Goal: Task Accomplishment & Management: Manage account settings

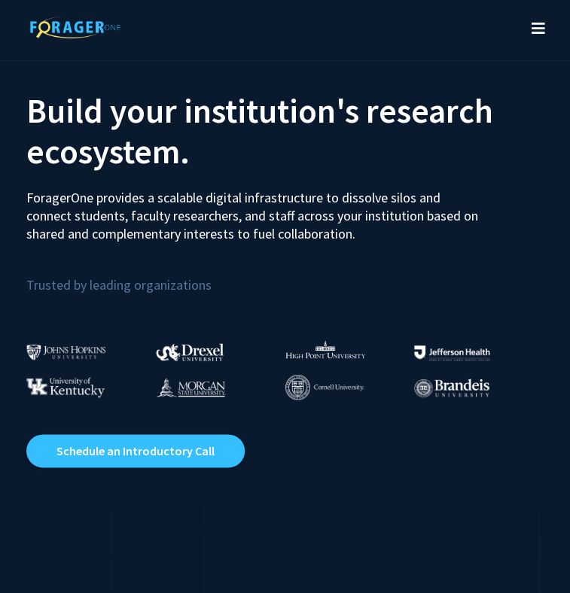
click at [535, 29] on icon "Toggle navigation" at bounding box center [538, 28] width 14 height 15
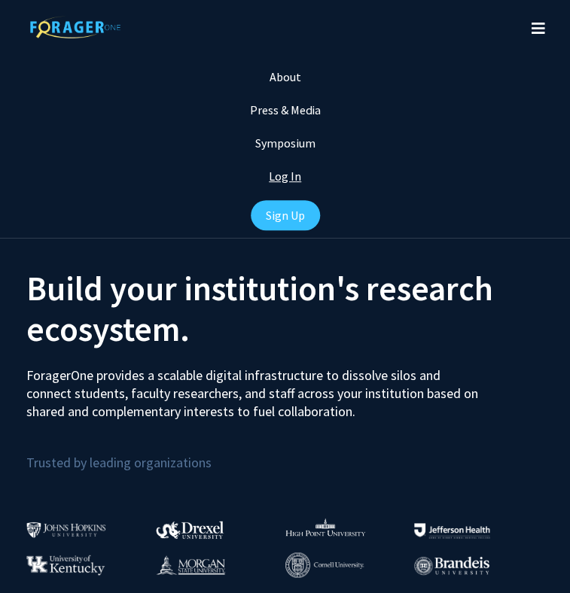
click at [286, 181] on link "Log In" at bounding box center [285, 176] width 32 height 15
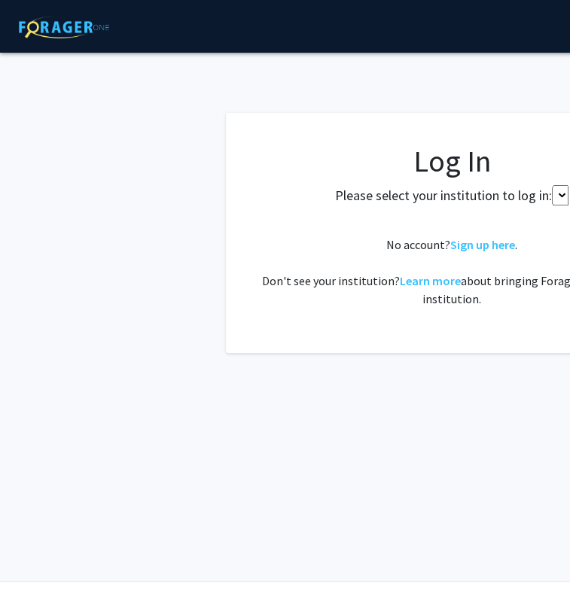
select select
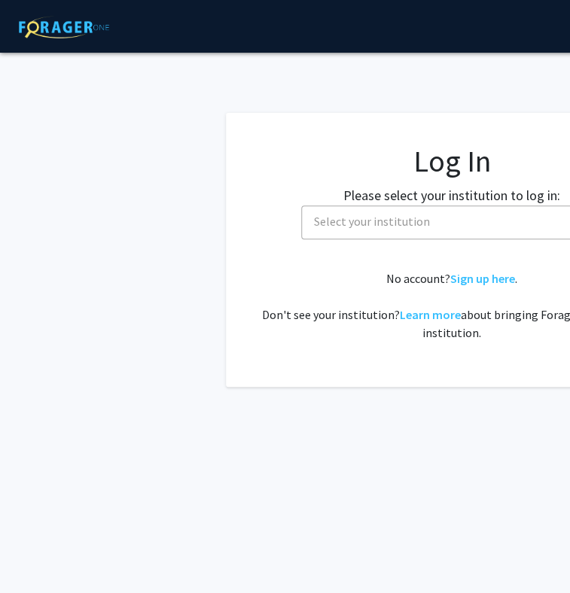
click at [353, 214] on span "Select your institution" at bounding box center [372, 221] width 116 height 15
type input "s"
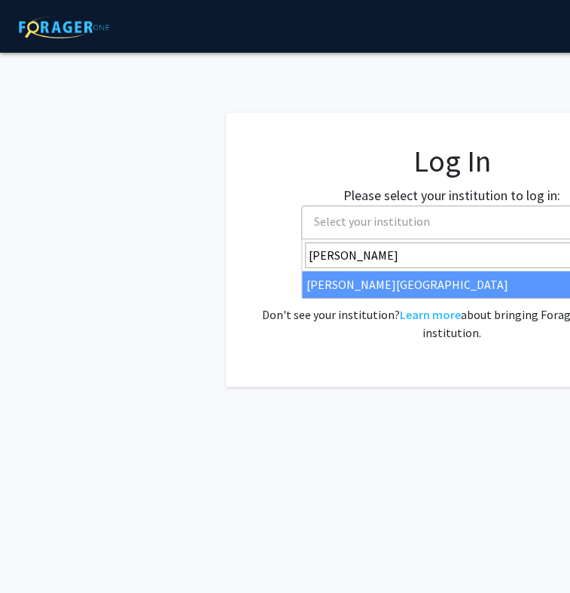
type input "[PERSON_NAME]"
select select "24"
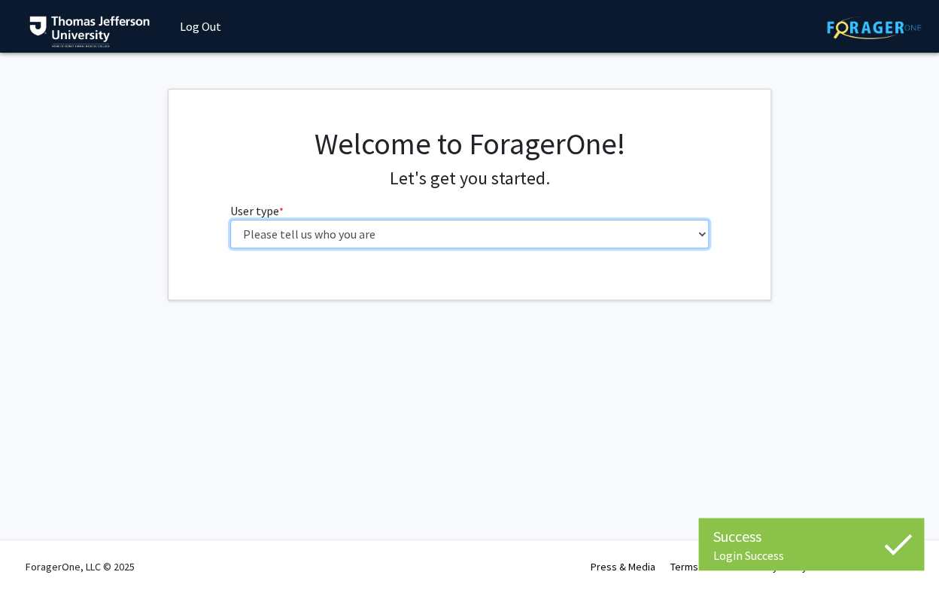
click at [230, 220] on select "Please tell us who you are Undergraduate Student Master's Student Doctoral Cand…" at bounding box center [469, 234] width 479 height 29
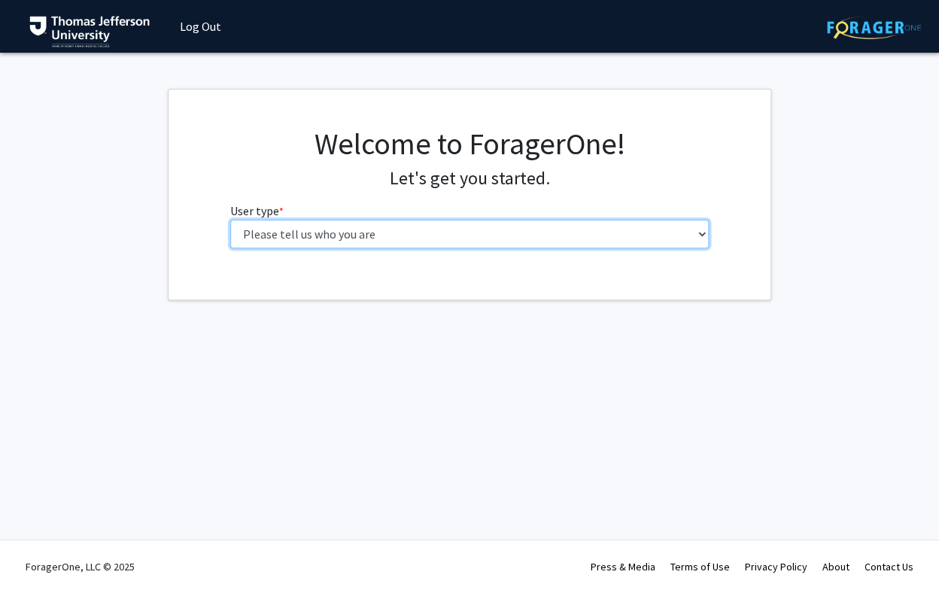
select select "4: postDoc"
click option "Postdoctoral Researcher / Research Staff / Medical Resident / Medical Fellow" at bounding box center [0, 0] width 0 height 0
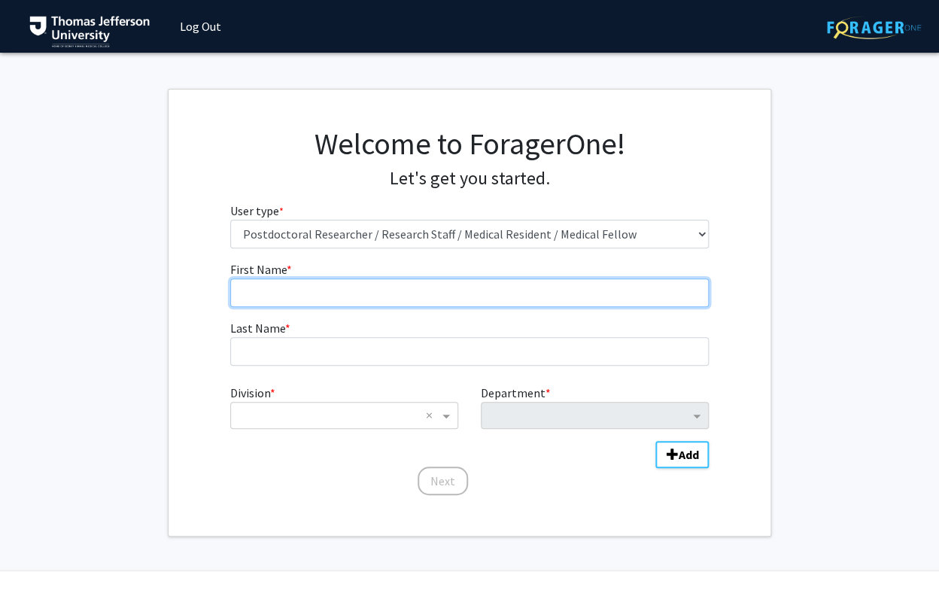
click at [403, 291] on input "First Name * required" at bounding box center [469, 292] width 479 height 29
type input "Meredith"
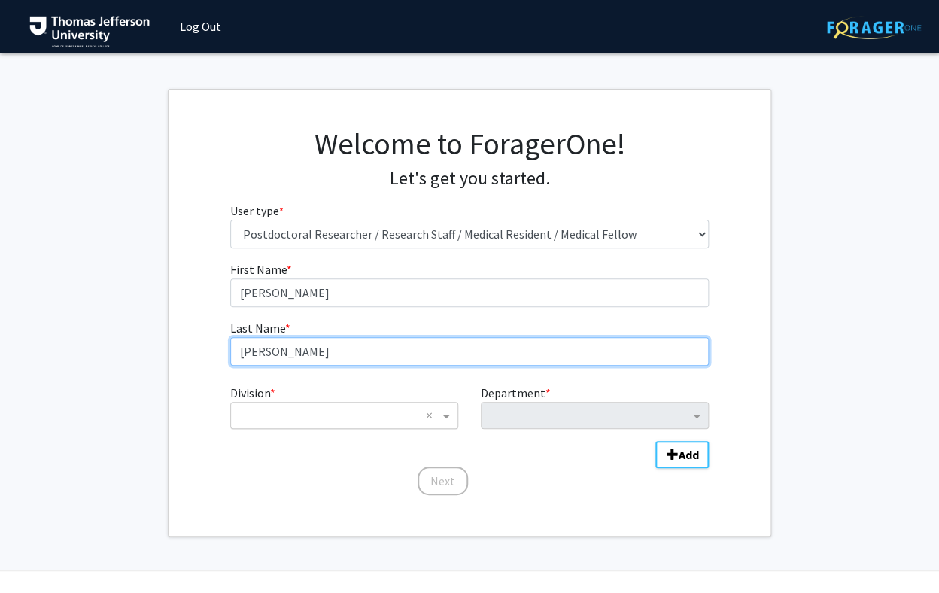
type input "Cohen"
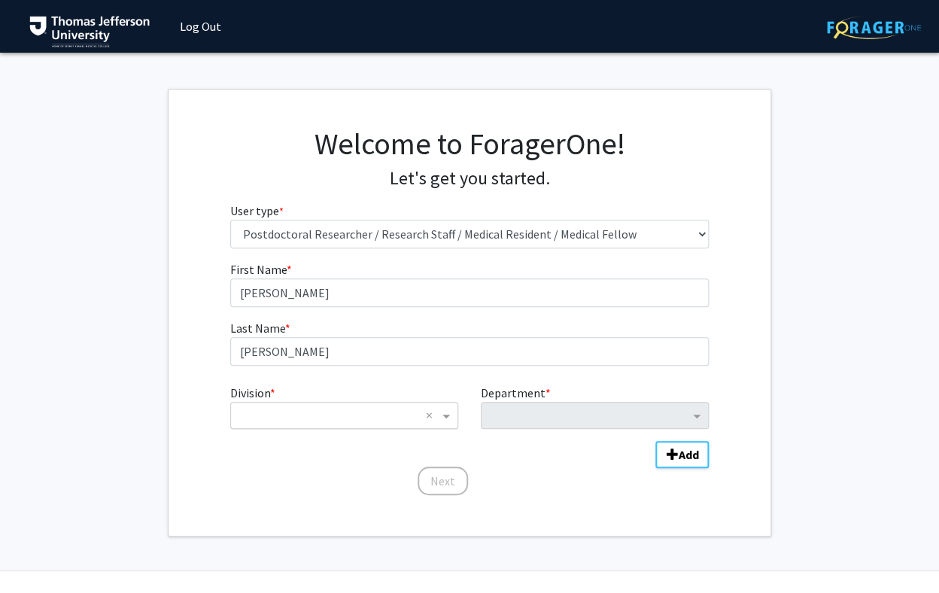
click at [385, 409] on input "Division" at bounding box center [329, 415] width 181 height 18
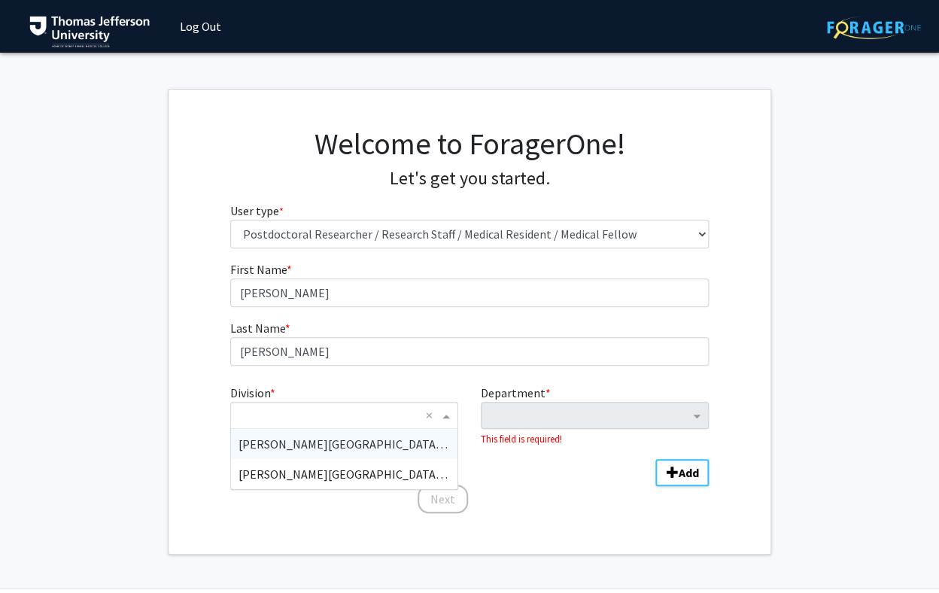
click at [382, 443] on span "Sidney Kimmel Medical College (SKMC)" at bounding box center [360, 443] width 242 height 15
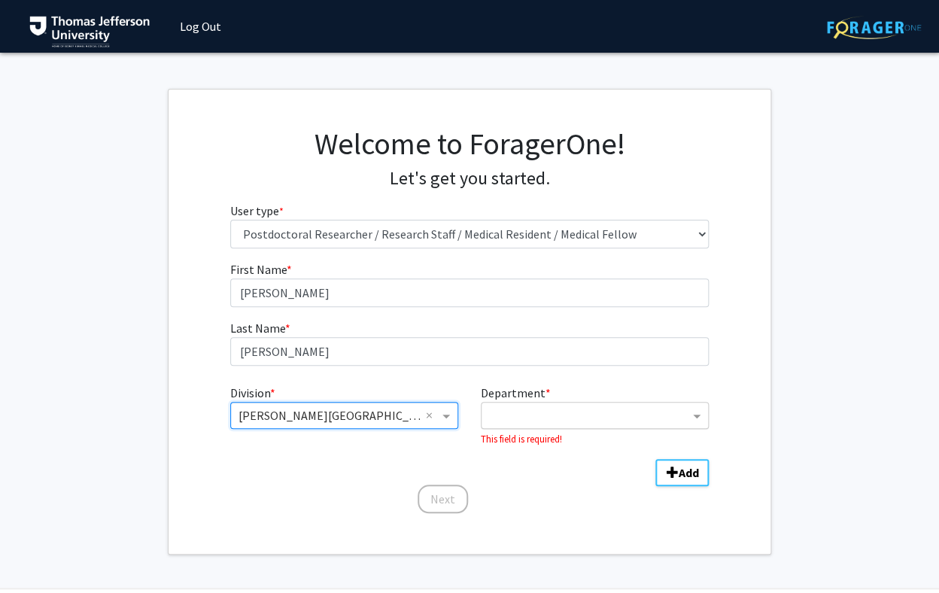
click at [526, 409] on input "Department" at bounding box center [589, 416] width 200 height 18
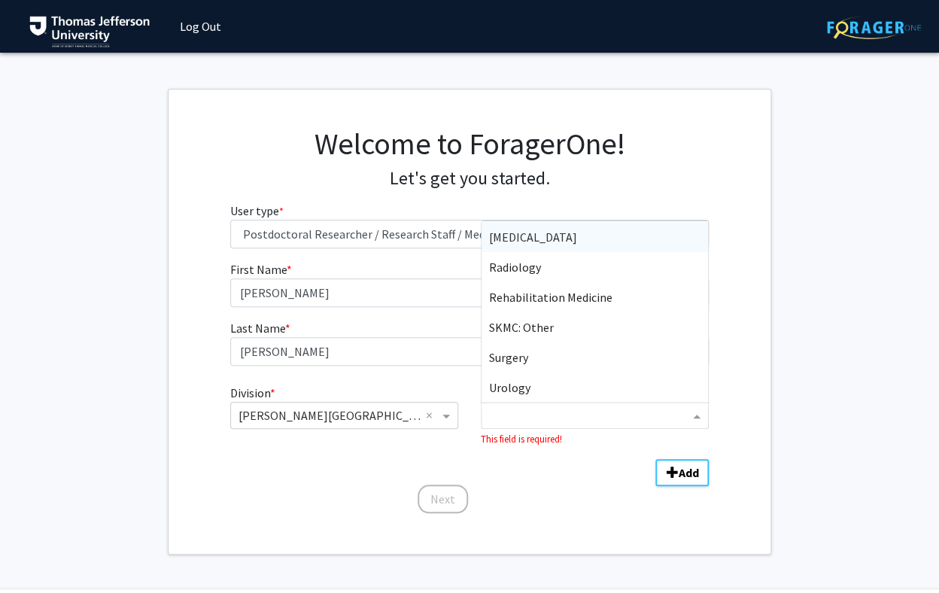
scroll to position [720, 0]
click at [548, 334] on span "SKMC: Other" at bounding box center [521, 328] width 65 height 15
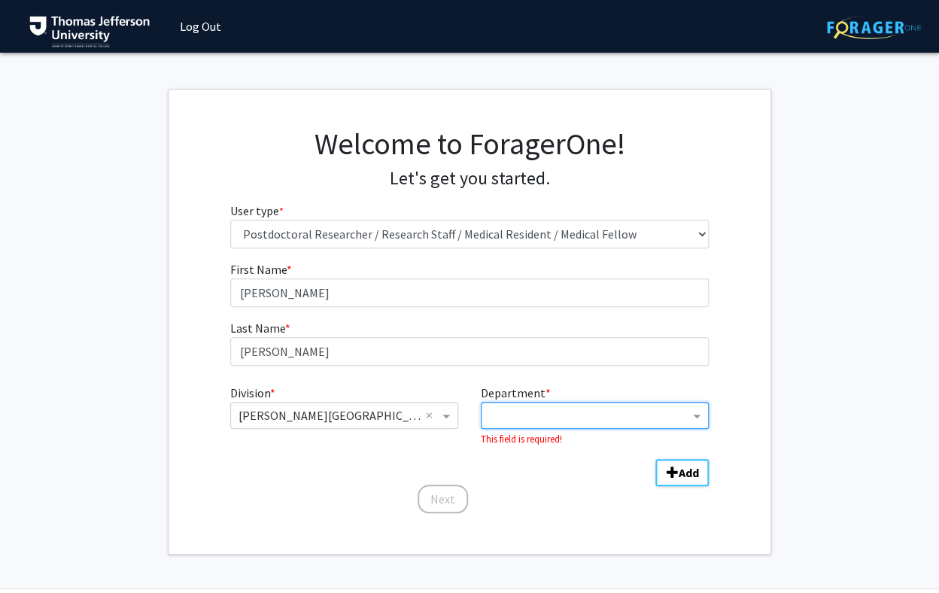
click at [604, 418] on input "Department" at bounding box center [589, 416] width 200 height 18
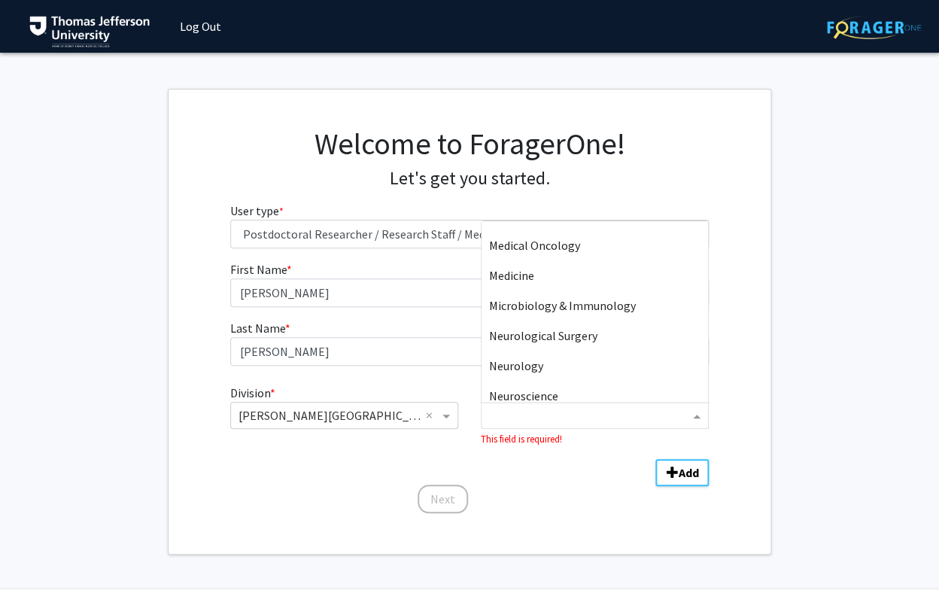
scroll to position [231, 0]
click at [620, 280] on div "Medicine" at bounding box center [595, 276] width 226 height 30
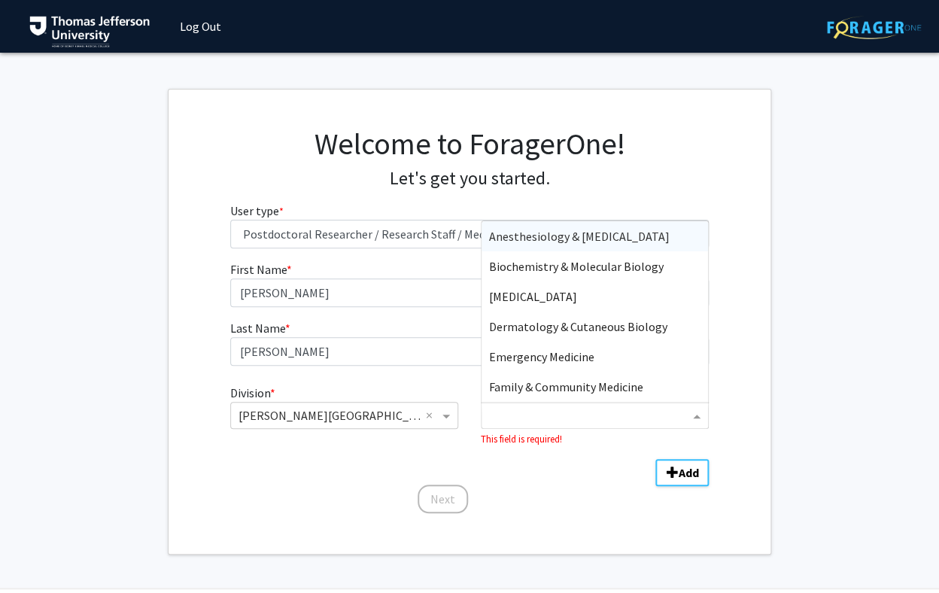
click at [619, 420] on input "Department" at bounding box center [589, 416] width 200 height 18
type input "non"
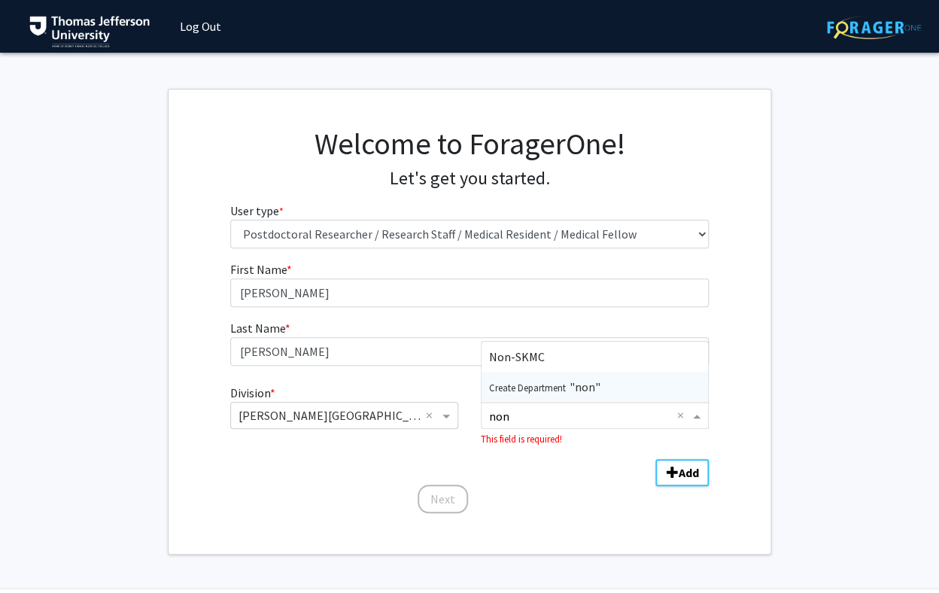
drag, startPoint x: 586, startPoint y: 418, endPoint x: 476, endPoint y: 410, distance: 110.9
click at [489, 410] on input "non" at bounding box center [582, 416] width 187 height 18
type input "Student"
click at [564, 489] on div "Next" at bounding box center [469, 492] width 479 height 15
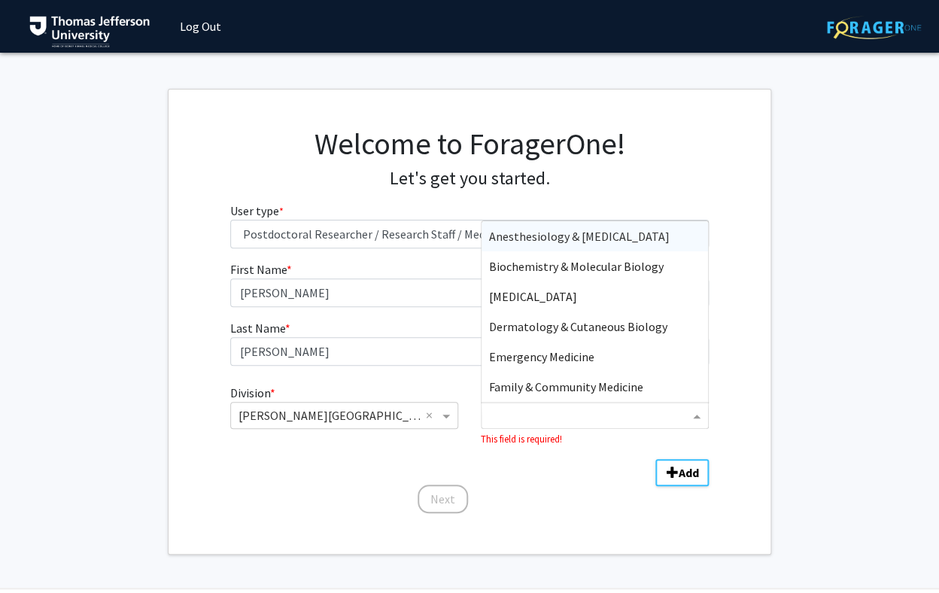
click at [574, 407] on div "Department" at bounding box center [586, 415] width 208 height 24
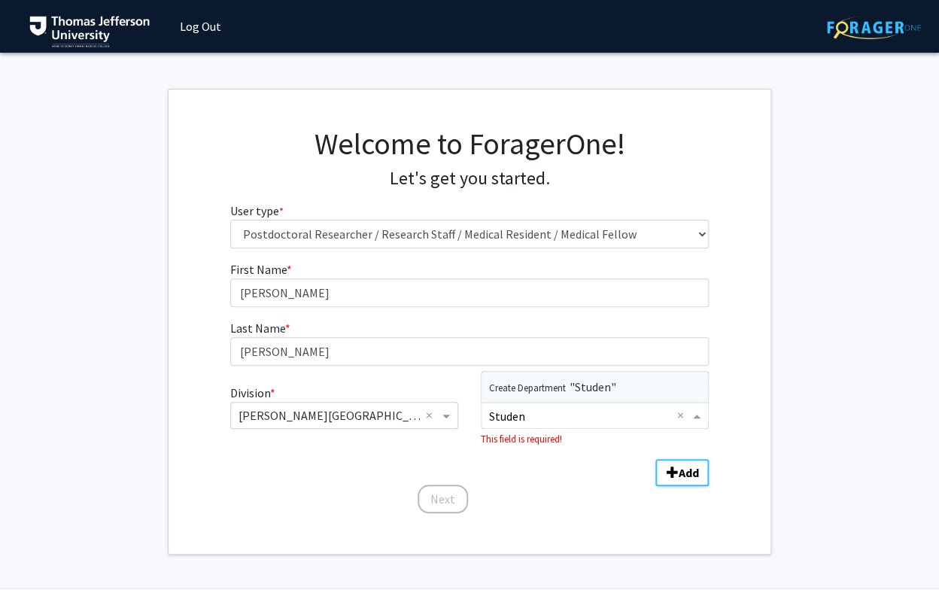
type input "Student"
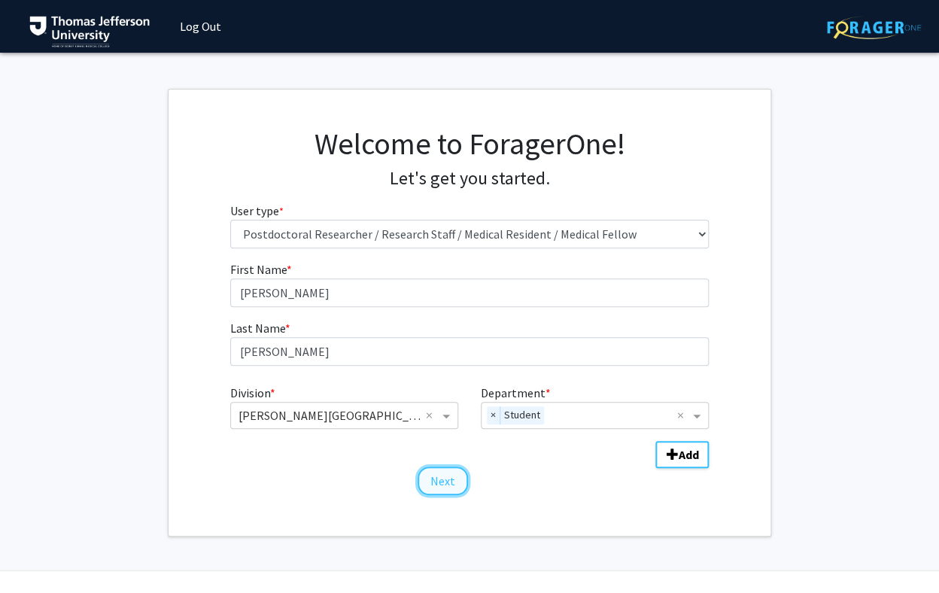
click at [460, 481] on button "Next" at bounding box center [443, 481] width 50 height 29
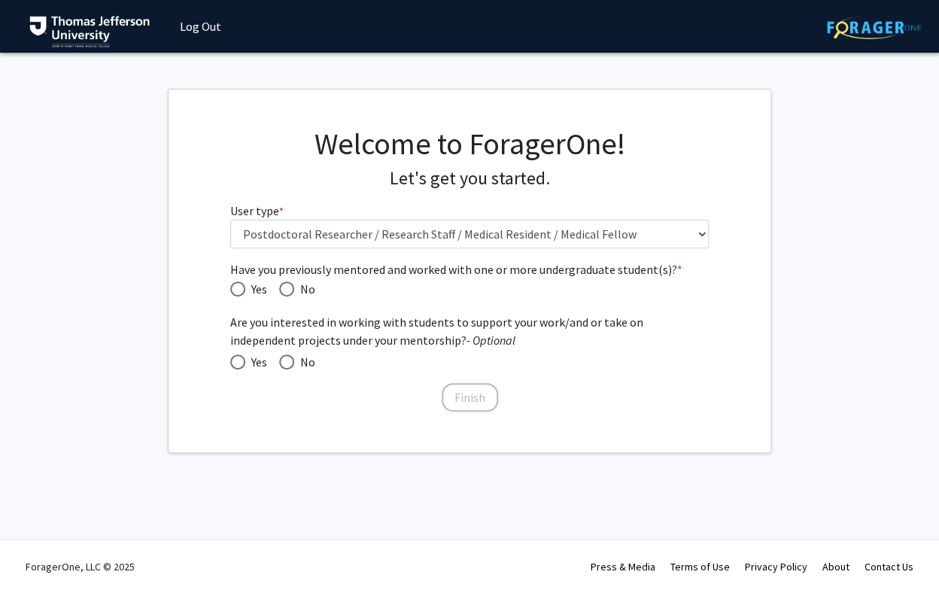
click at [292, 289] on span "Have you previously mentored and worked with one or more undergraduate student(…" at bounding box center [286, 288] width 15 height 15
click at [292, 289] on input "No" at bounding box center [286, 288] width 15 height 15
radio input "true"
click at [240, 362] on span at bounding box center [237, 361] width 15 height 15
click at [240, 362] on input "Yes" at bounding box center [237, 361] width 15 height 15
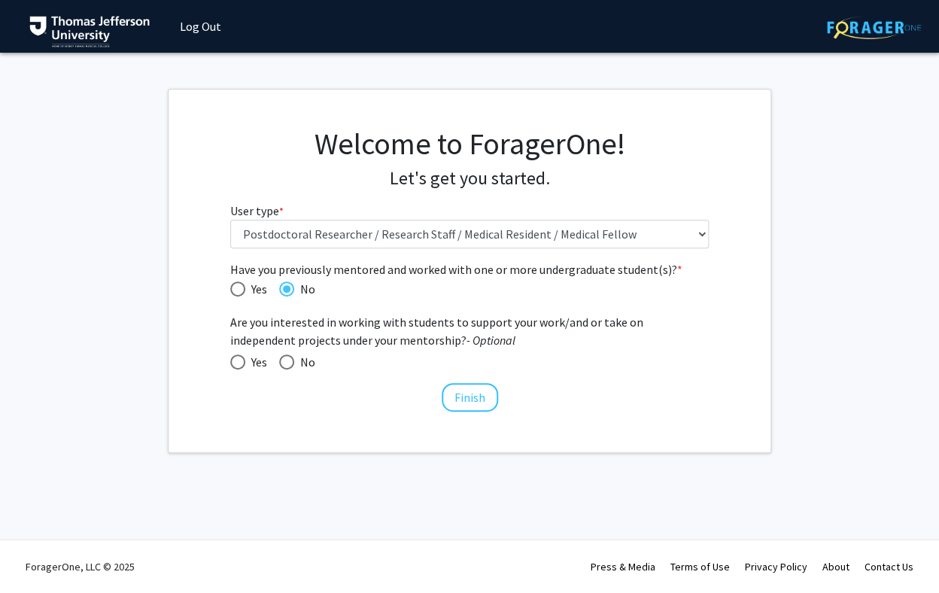
radio input "true"
click at [242, 361] on span at bounding box center [237, 361] width 15 height 15
click at [242, 361] on input "Yes" at bounding box center [237, 361] width 15 height 15
click at [299, 360] on span "No" at bounding box center [304, 362] width 21 height 18
click at [294, 360] on input "No" at bounding box center [286, 361] width 15 height 15
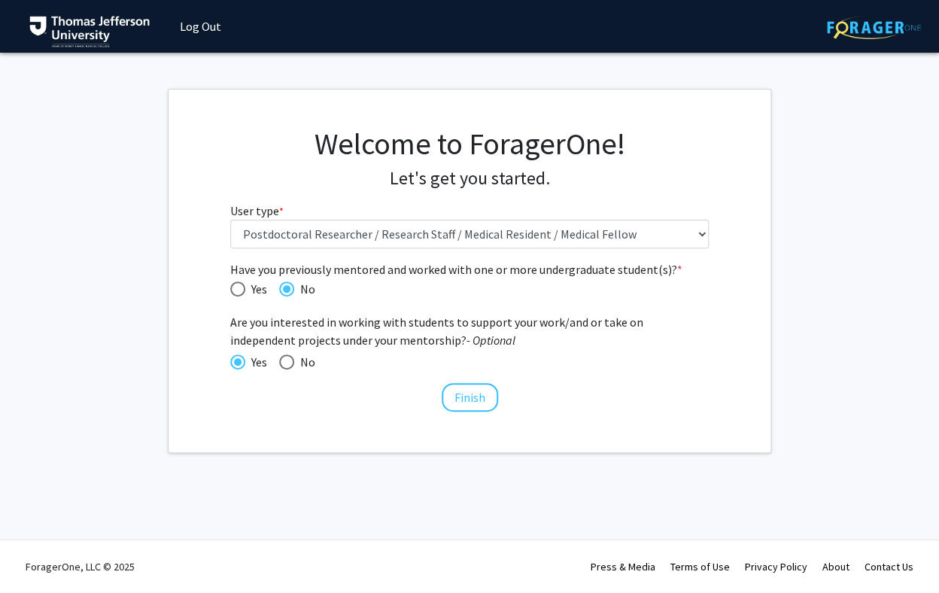
radio input "true"
click at [289, 358] on span at bounding box center [286, 361] width 15 height 15
click at [289, 358] on input "No" at bounding box center [286, 361] width 15 height 15
click at [343, 395] on div "Finish" at bounding box center [469, 390] width 479 height 15
click at [378, 373] on div "Have you previously mentored and worked with one or more undergraduate student(…" at bounding box center [469, 329] width 479 height 138
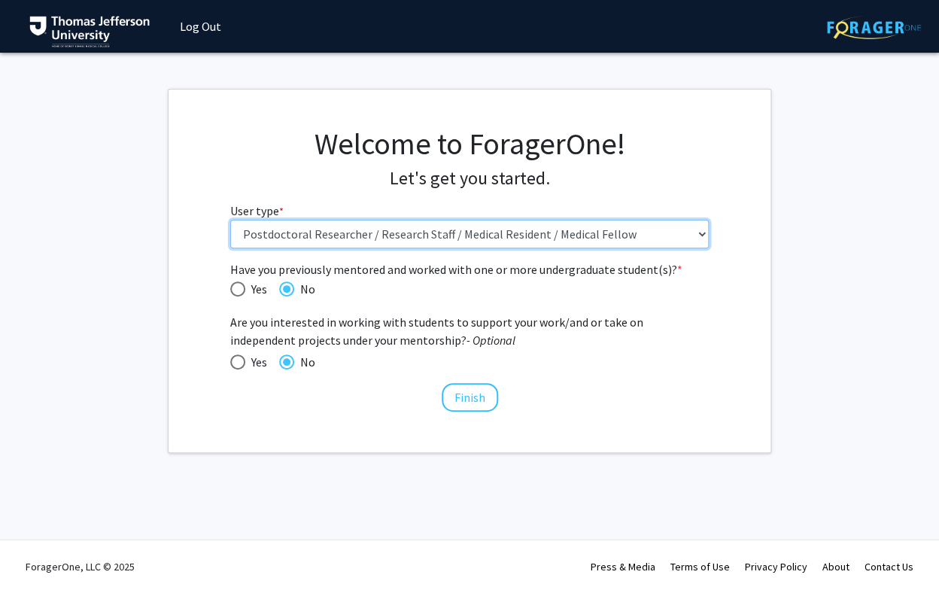
click option "Postdoctoral Researcher / Research Staff / Medical Resident / Medical Fellow" at bounding box center [0, 0] width 0 height 0
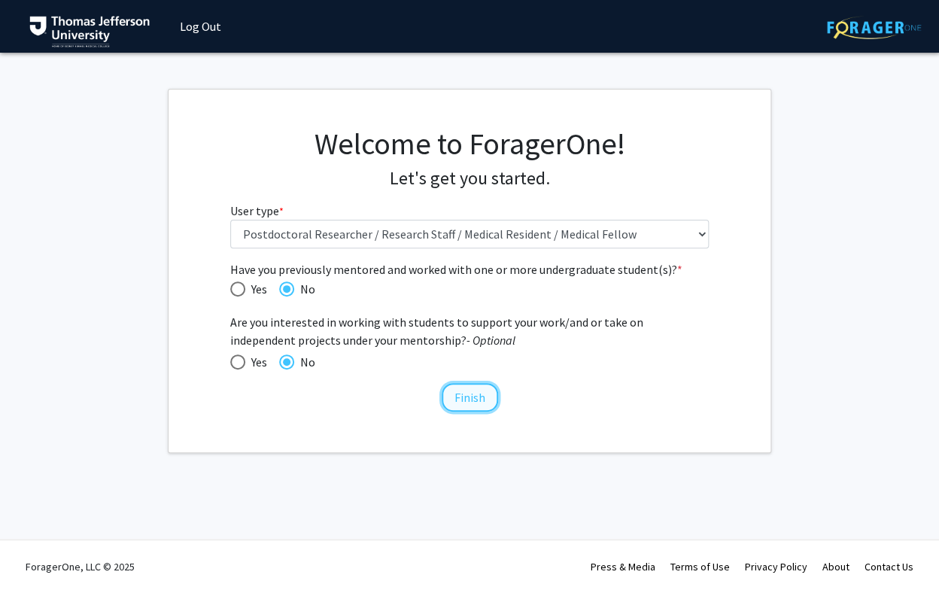
click at [475, 394] on button "Finish" at bounding box center [470, 397] width 56 height 29
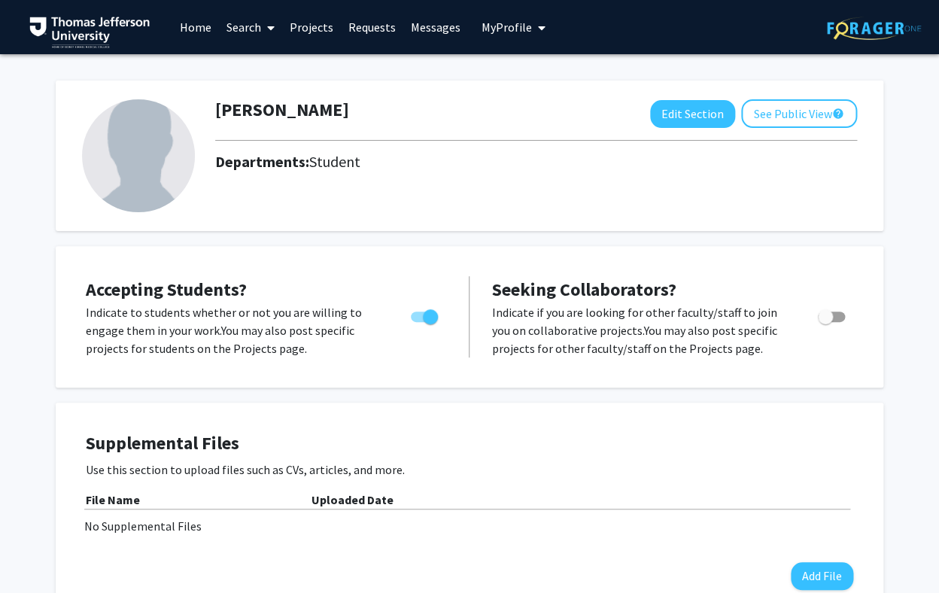
click at [251, 32] on link "Search" at bounding box center [250, 27] width 63 height 53
click at [302, 33] on link "Projects" at bounding box center [311, 27] width 59 height 53
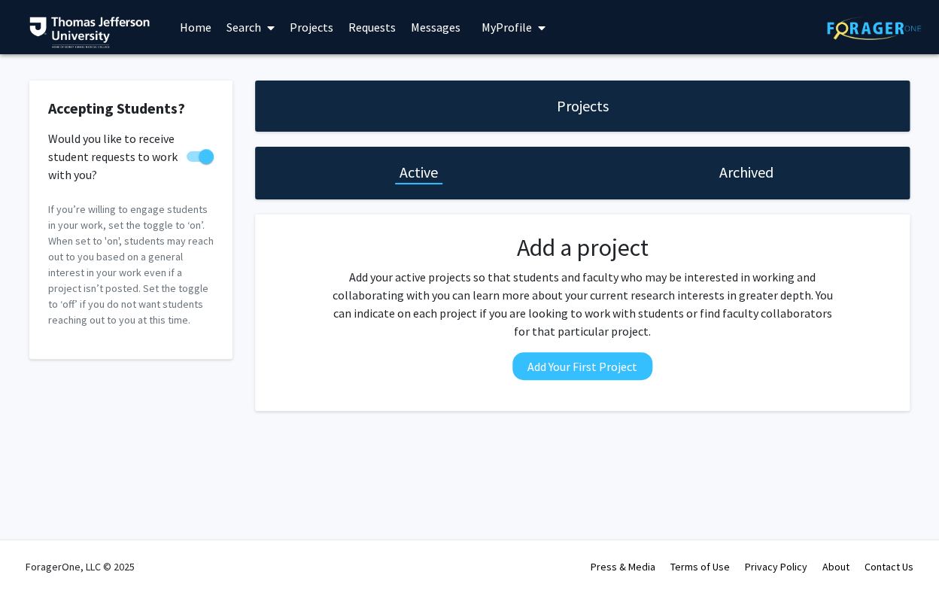
click at [234, 29] on link "Search" at bounding box center [250, 27] width 63 height 53
click at [255, 64] on span "Faculty/Staff" at bounding box center [274, 69] width 111 height 30
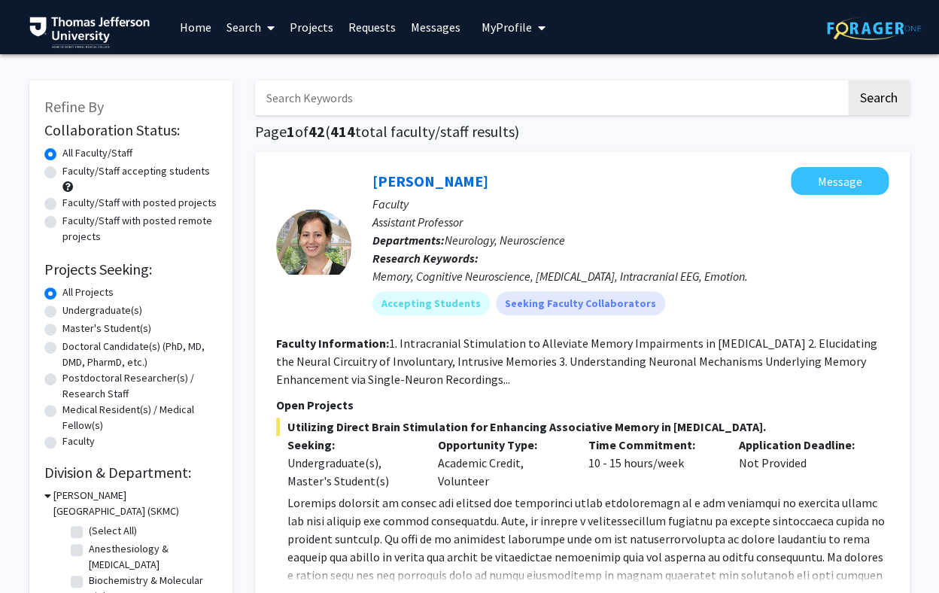
click at [384, 108] on input "Search Keywords" at bounding box center [550, 98] width 591 height 35
click at [848, 81] on button "Search" at bounding box center [879, 98] width 62 height 35
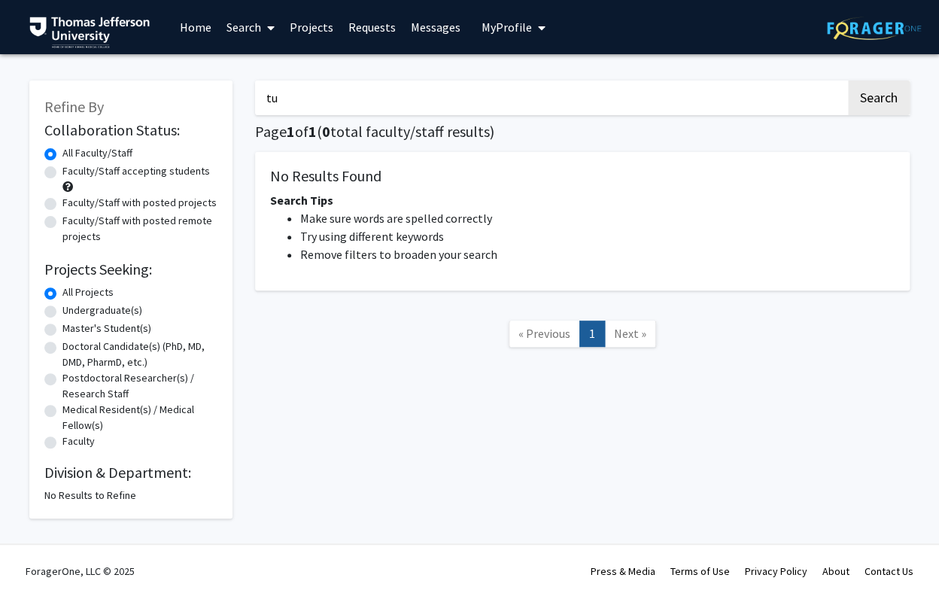
type input "t"
click at [848, 81] on button "Search" at bounding box center [879, 98] width 62 height 35
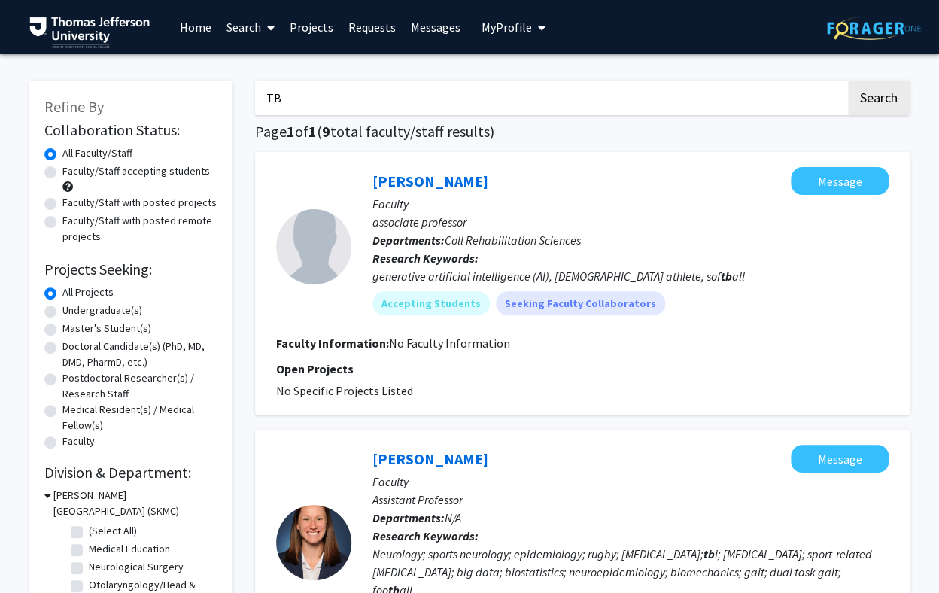
drag, startPoint x: 299, startPoint y: 104, endPoint x: 244, endPoint y: 93, distance: 56.7
click at [255, 93] on input "TB" at bounding box center [550, 98] width 591 height 35
click at [848, 81] on button "Search" at bounding box center [879, 98] width 62 height 35
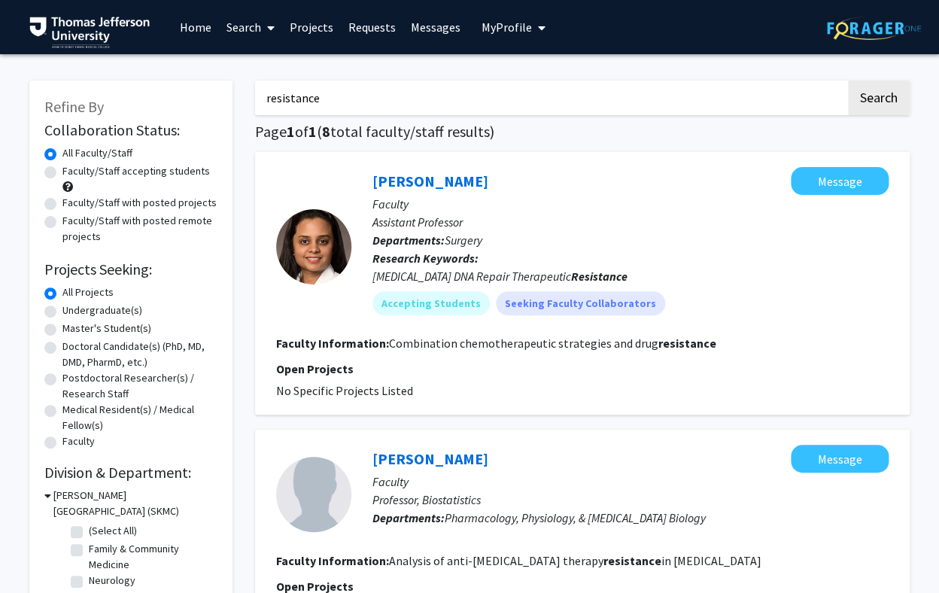
click at [296, 98] on input "resistance" at bounding box center [550, 98] width 591 height 35
type input "surgery"
click at [848, 81] on button "Search" at bounding box center [879, 98] width 62 height 35
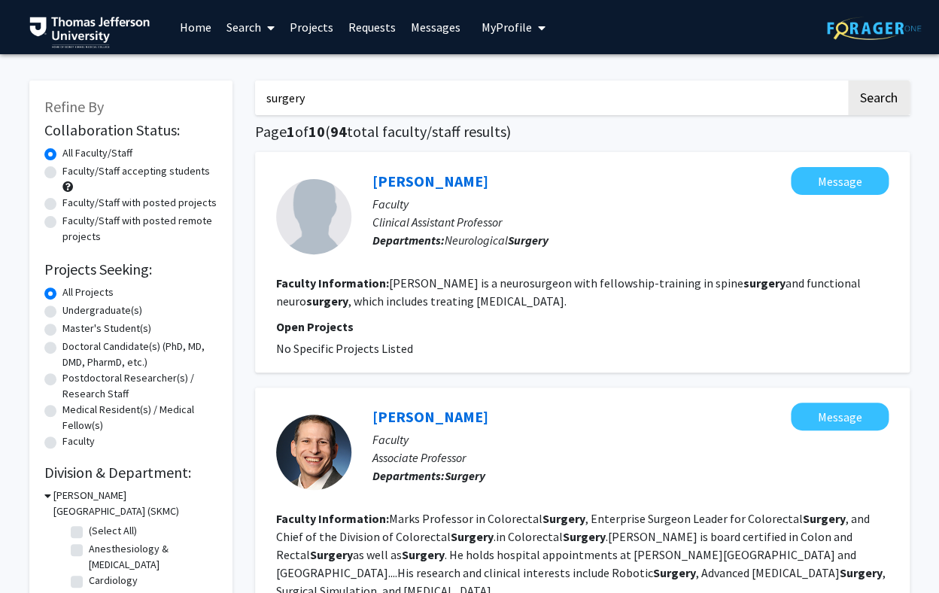
click at [122, 27] on img at bounding box center [89, 33] width 120 height 32
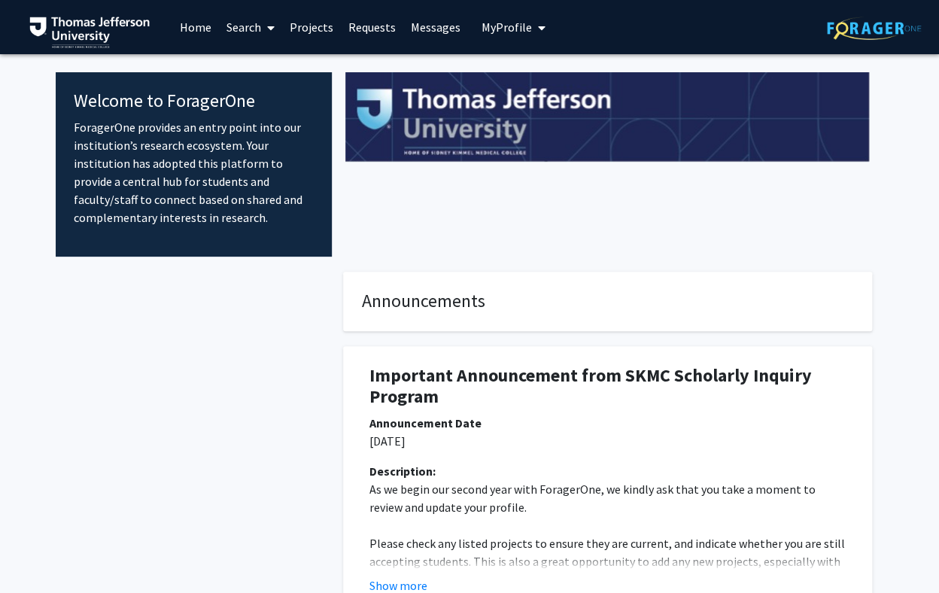
click at [506, 32] on span "My Profile" at bounding box center [507, 27] width 50 height 15
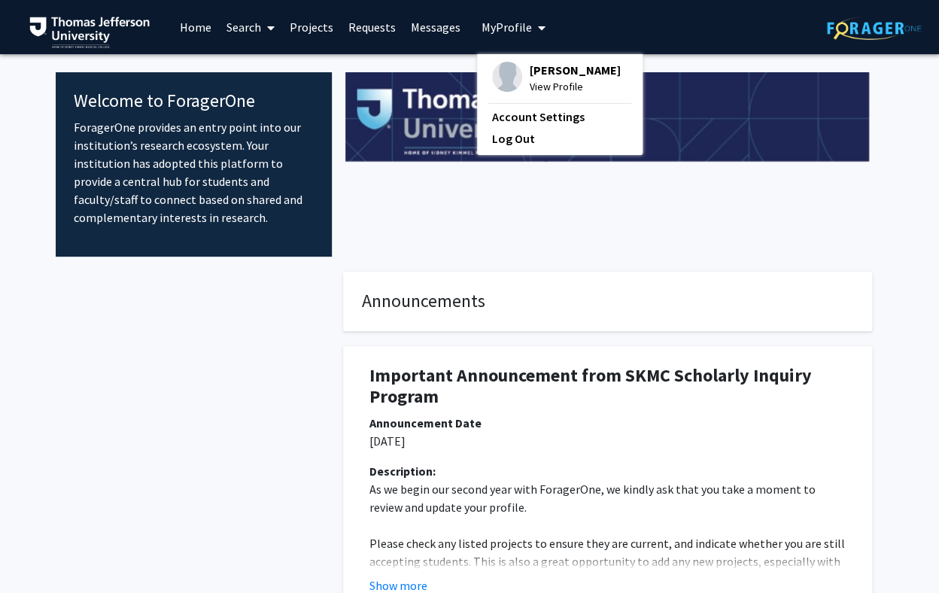
click at [552, 74] on span "Meredith Cohen" at bounding box center [575, 70] width 91 height 17
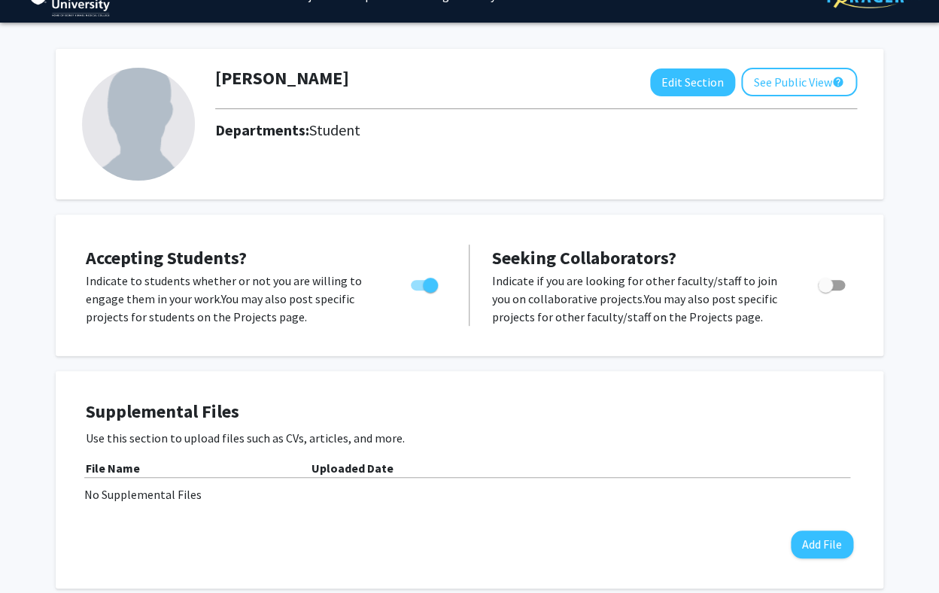
scroll to position [38, 0]
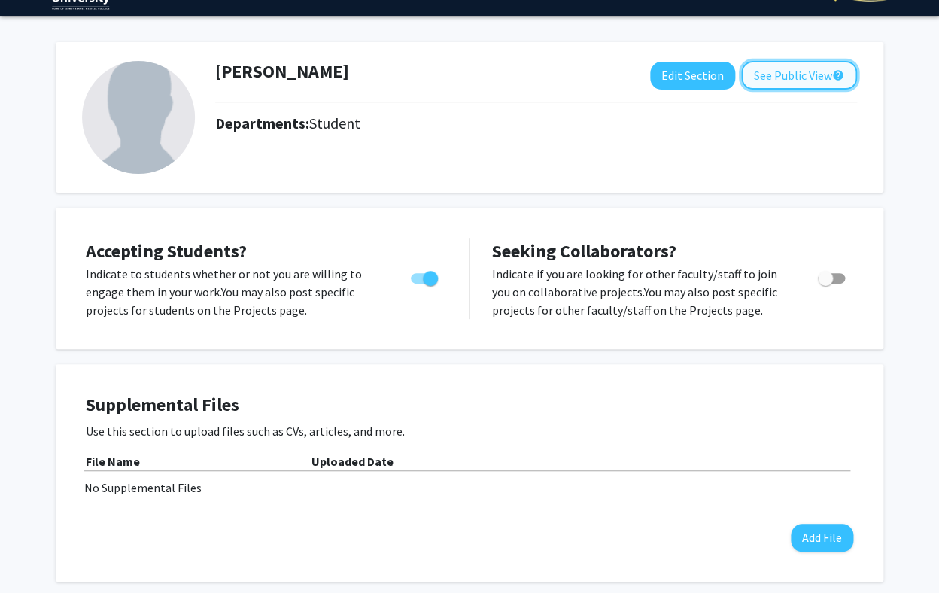
click at [775, 84] on button "See Public View help" at bounding box center [799, 75] width 116 height 29
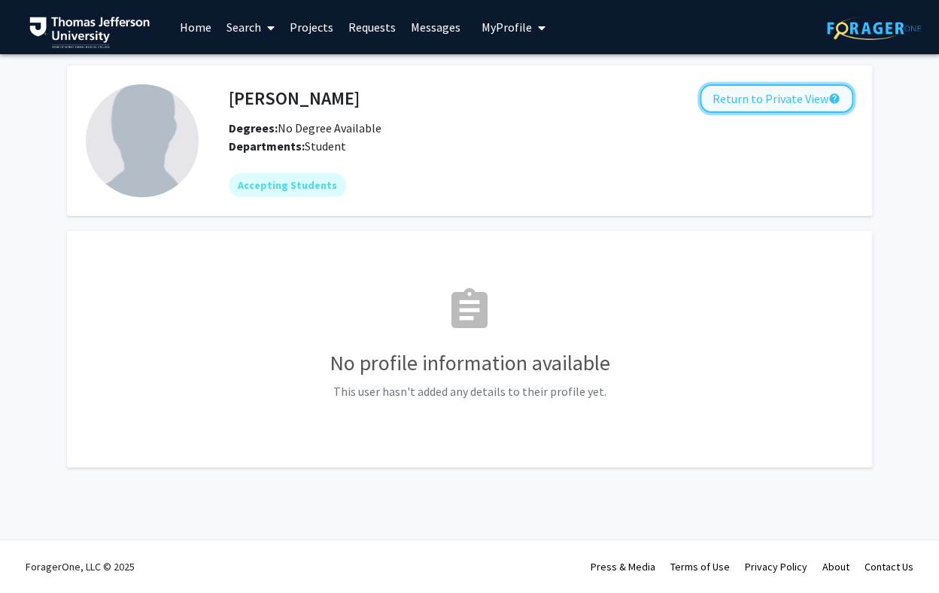
click at [764, 100] on button "Return to Private View help" at bounding box center [776, 98] width 153 height 29
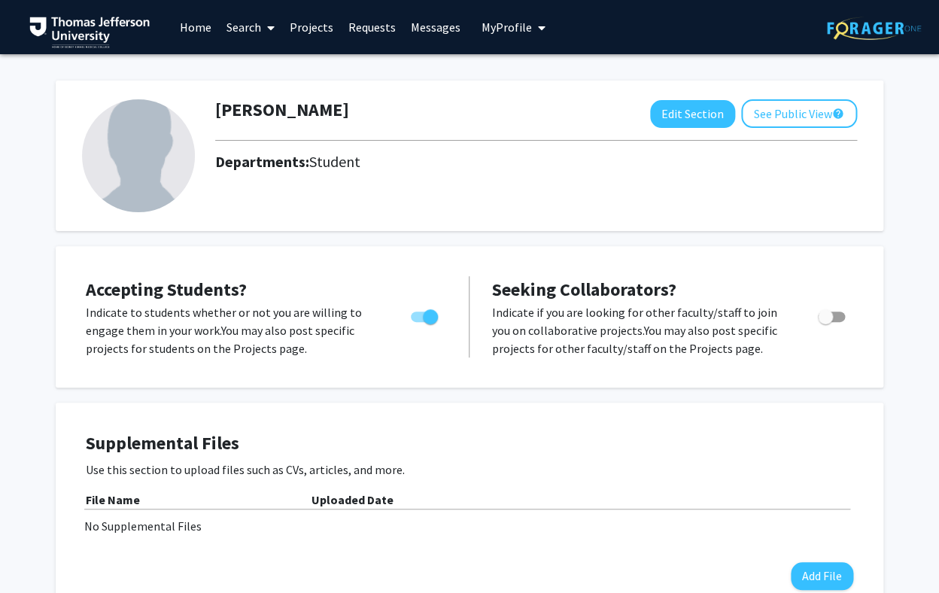
click at [429, 317] on span "Toggle" at bounding box center [430, 316] width 15 height 15
click at [418, 322] on input "Would you like to permit student requests?" at bounding box center [418, 322] width 1 height 1
checkbox input "false"
click at [532, 38] on span "My profile dropdown to access profile and logout" at bounding box center [539, 28] width 14 height 53
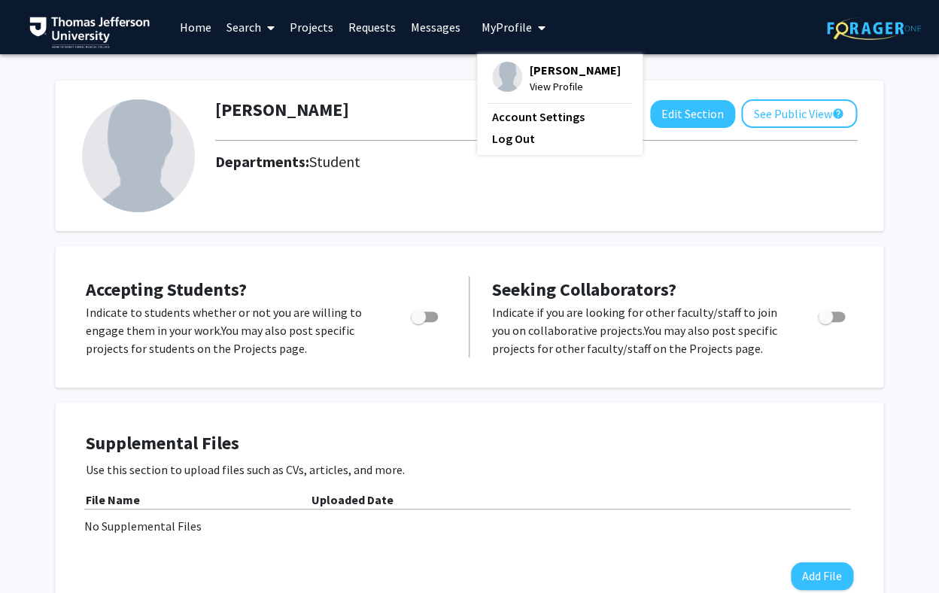
click at [565, 68] on span "Meredith Cohen" at bounding box center [575, 70] width 91 height 17
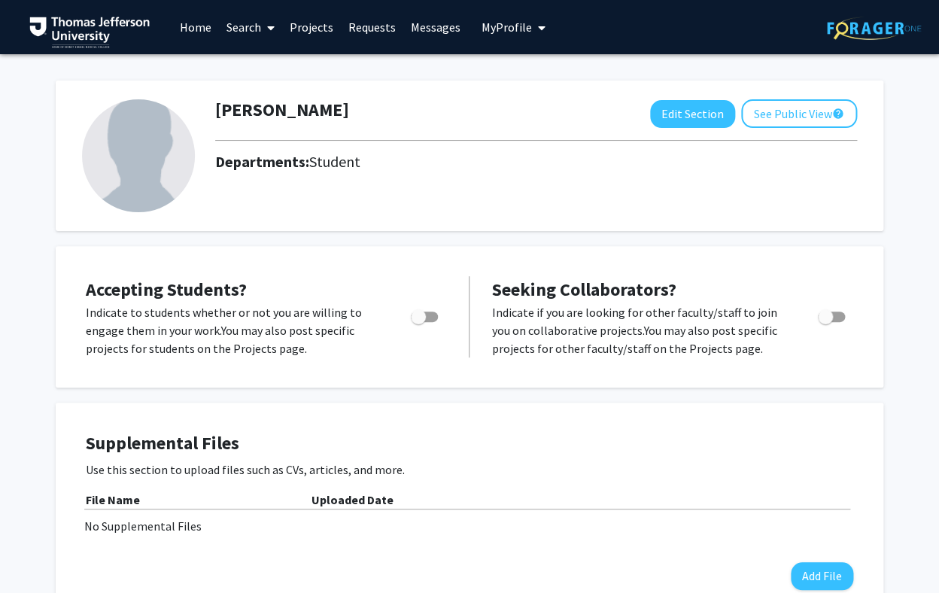
click at [140, 144] on img at bounding box center [138, 155] width 113 height 113
click at [684, 120] on button "Edit Section" at bounding box center [692, 114] width 85 height 28
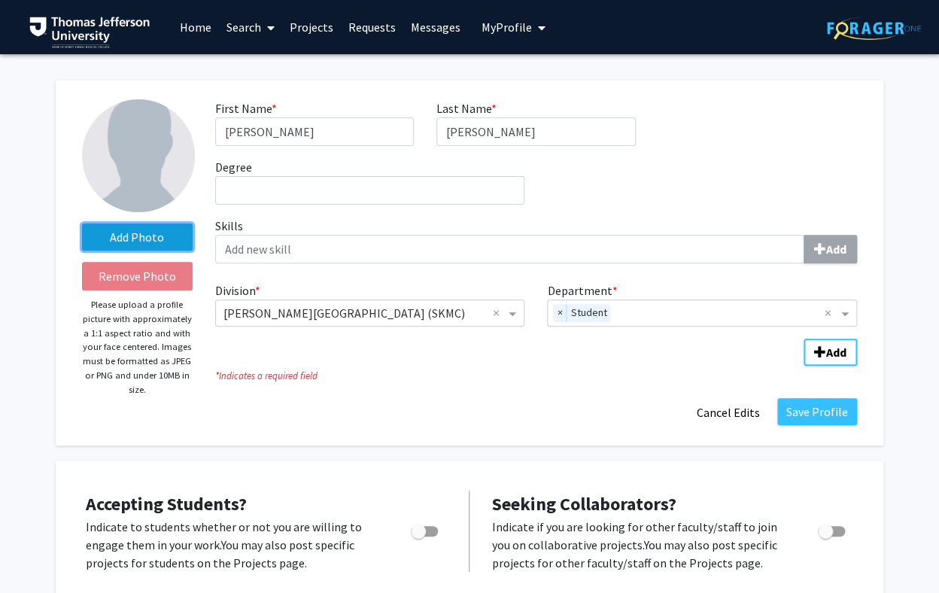
click at [144, 243] on label "Add Photo" at bounding box center [137, 236] width 111 height 27
click at [0, 0] on input "Add Photo" at bounding box center [0, 0] width 0 height 0
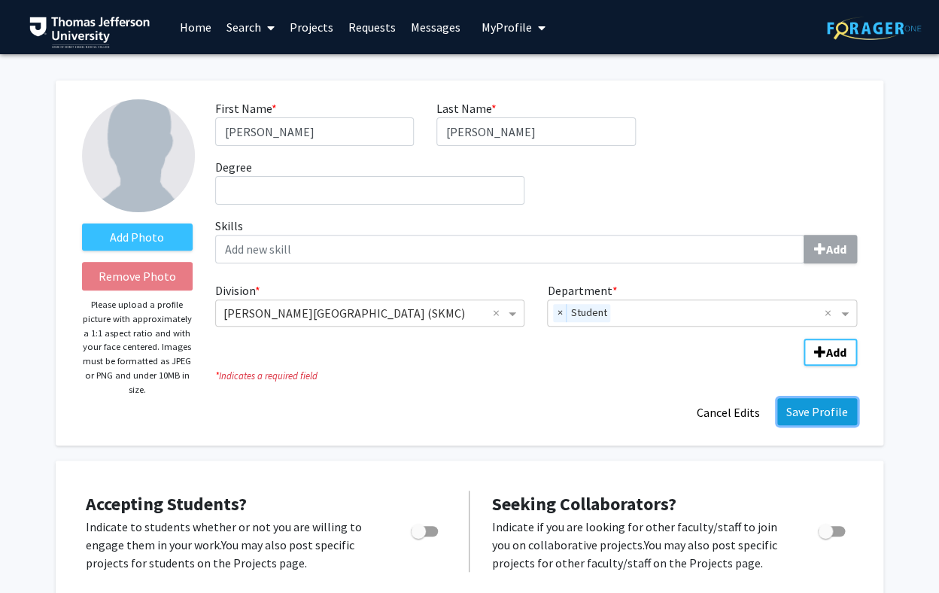
click at [816, 415] on button "Save Profile" at bounding box center [817, 411] width 80 height 27
